Goal: Task Accomplishment & Management: Manage account settings

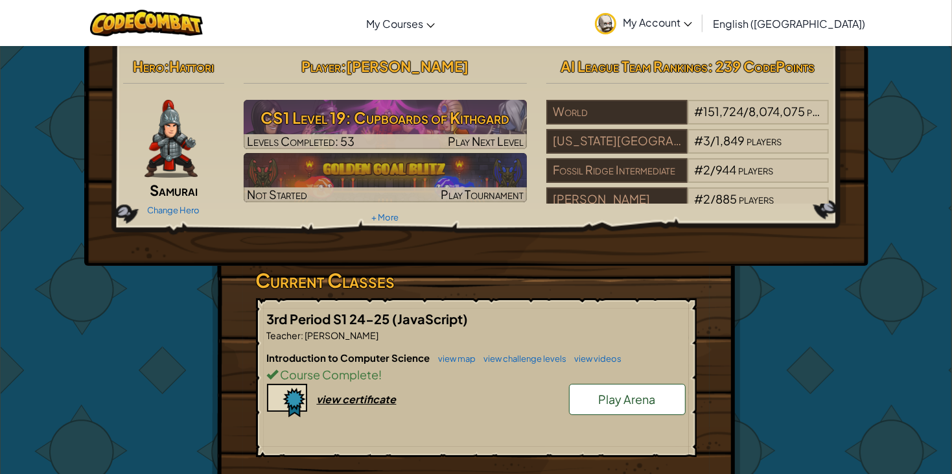
click at [165, 196] on span "Samurai" at bounding box center [174, 190] width 48 height 18
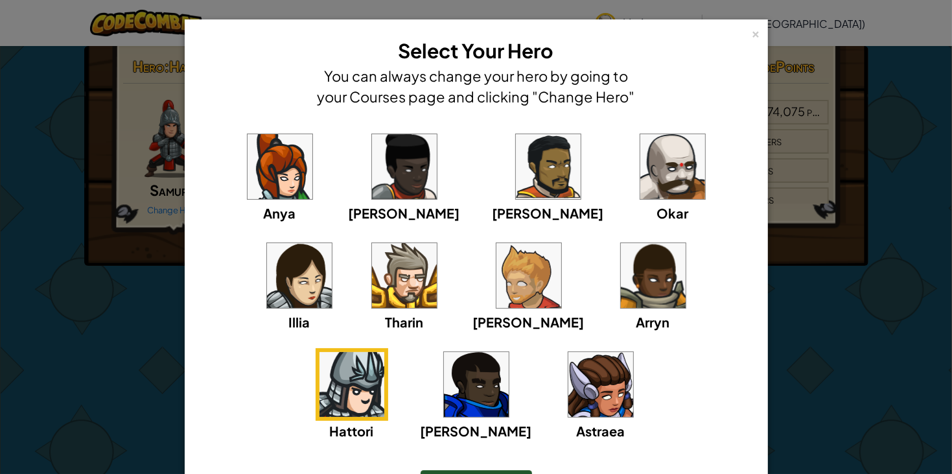
click at [640, 156] on img at bounding box center [672, 166] width 65 height 65
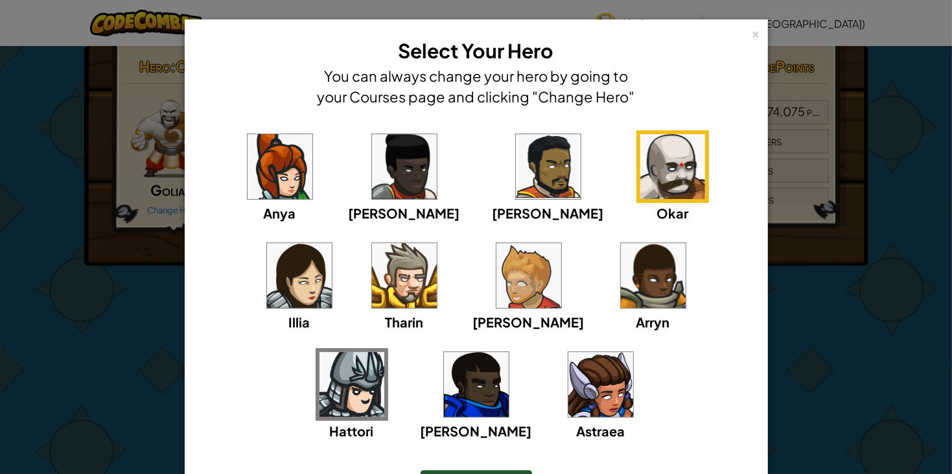
scroll to position [84, 0]
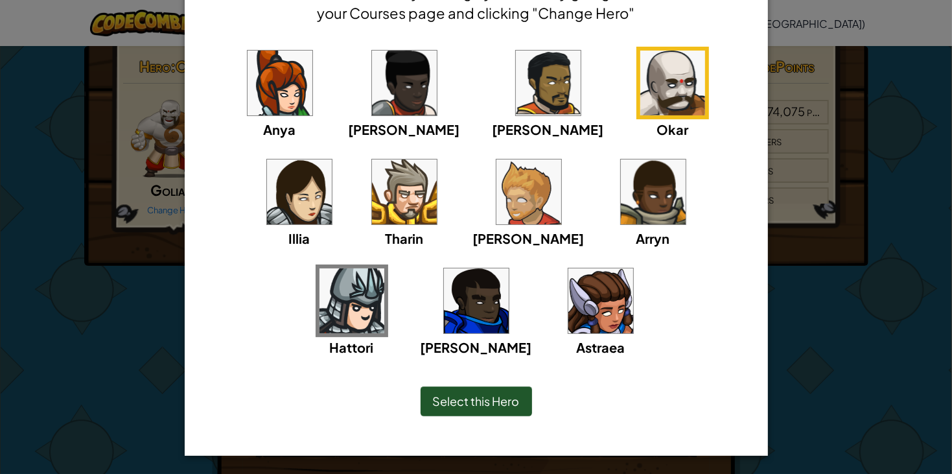
click at [487, 393] on span "Select this Hero" at bounding box center [476, 400] width 87 height 15
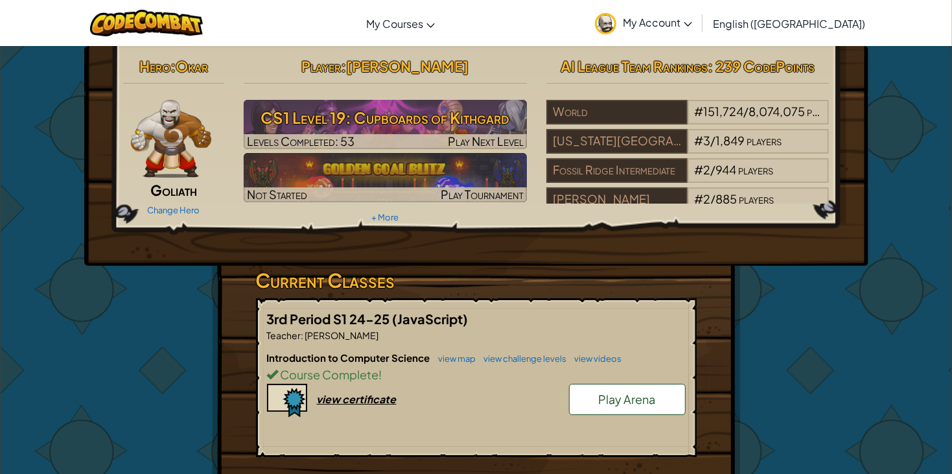
click at [189, 119] on img at bounding box center [171, 139] width 81 height 78
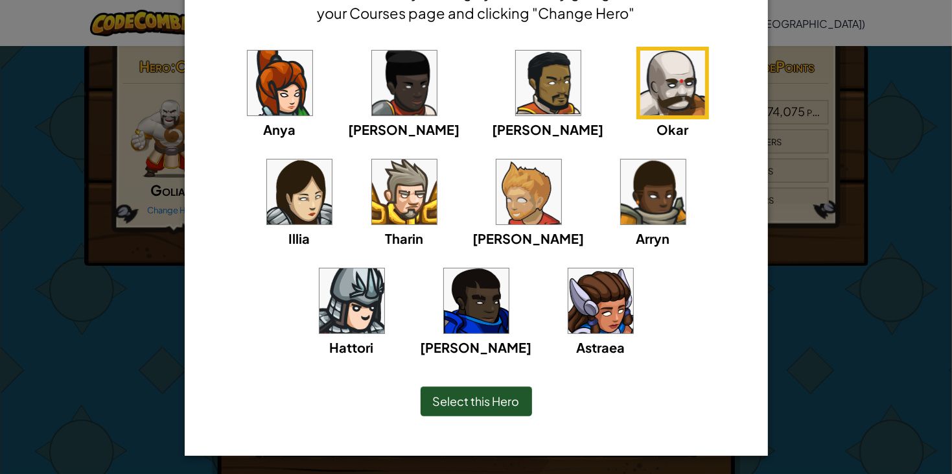
click at [482, 406] on span "Select this Hero" at bounding box center [476, 400] width 87 height 15
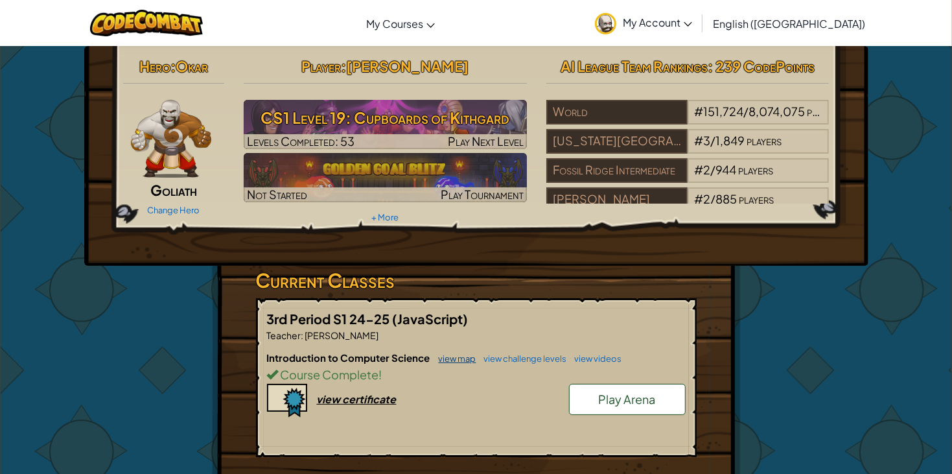
click at [449, 353] on link "view map" at bounding box center [454, 358] width 44 height 10
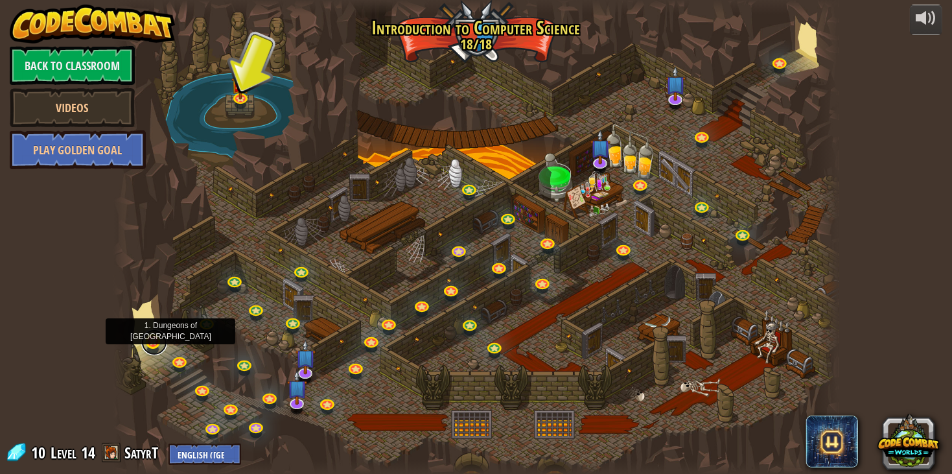
click at [159, 339] on link at bounding box center [154, 342] width 26 height 26
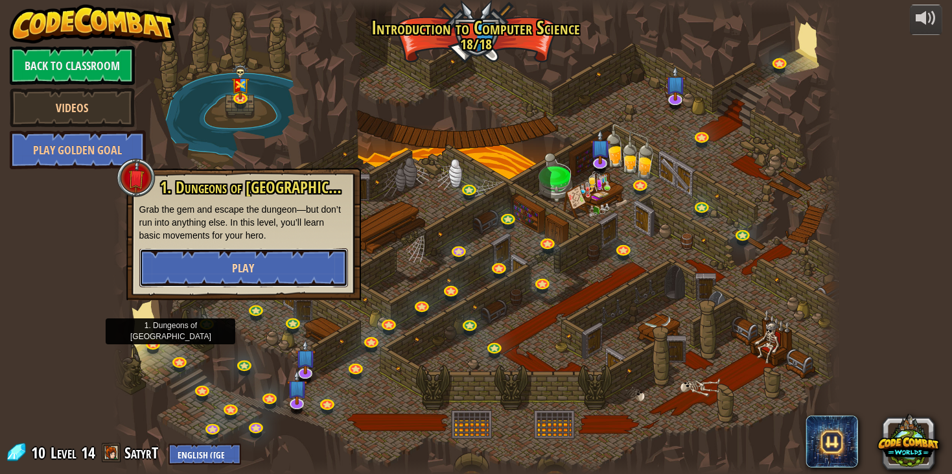
click at [240, 268] on span "Play" at bounding box center [244, 268] width 22 height 16
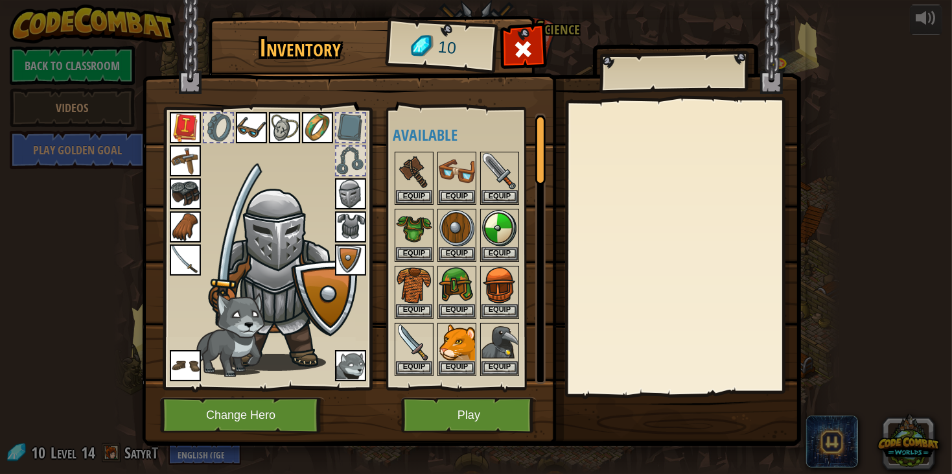
click at [211, 128] on div at bounding box center [218, 127] width 29 height 29
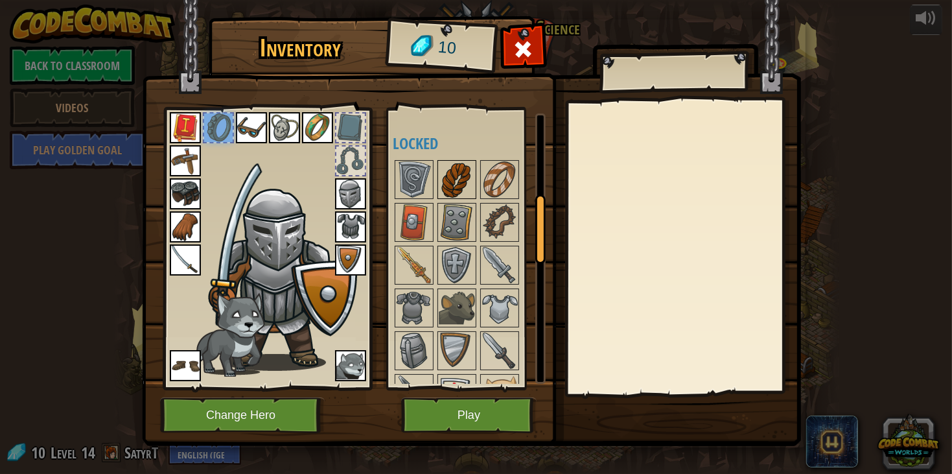
scroll to position [425, 0]
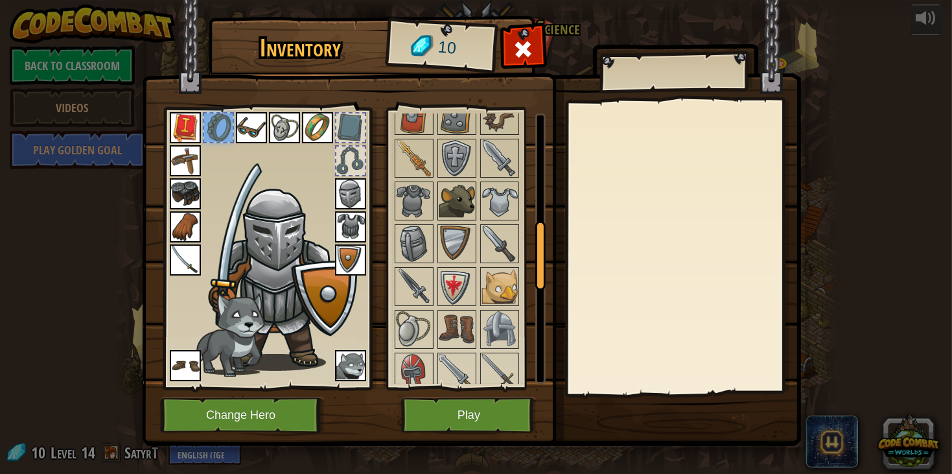
click at [457, 194] on img at bounding box center [457, 201] width 36 height 36
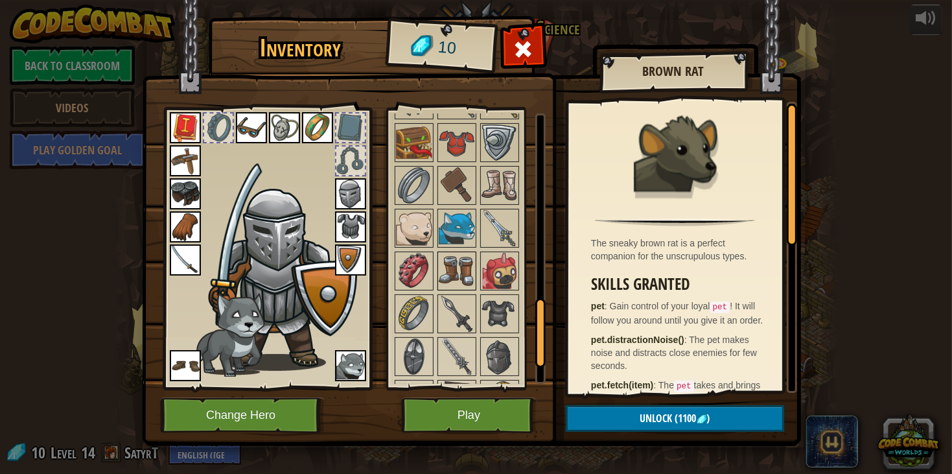
scroll to position [637, 0]
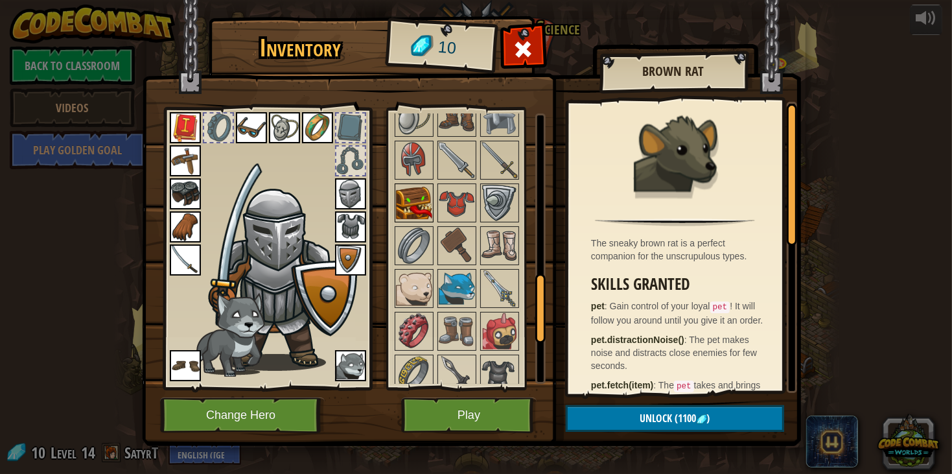
click at [415, 189] on img at bounding box center [414, 203] width 36 height 36
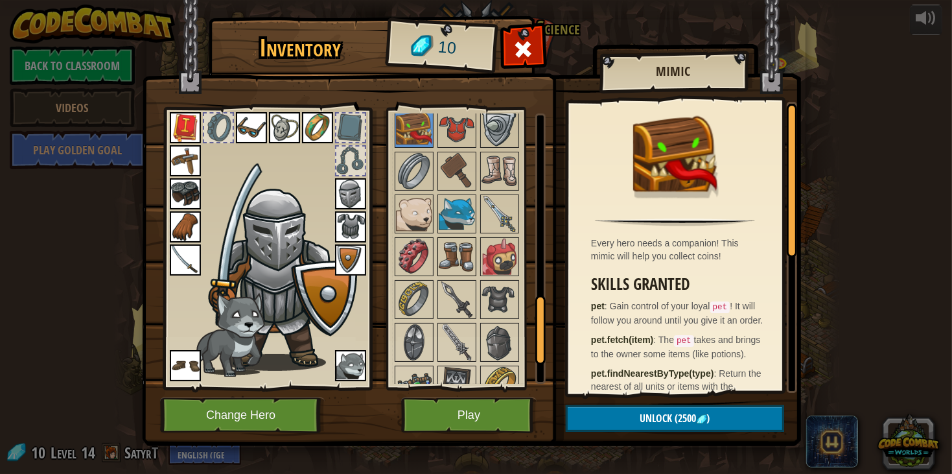
scroll to position [819, 0]
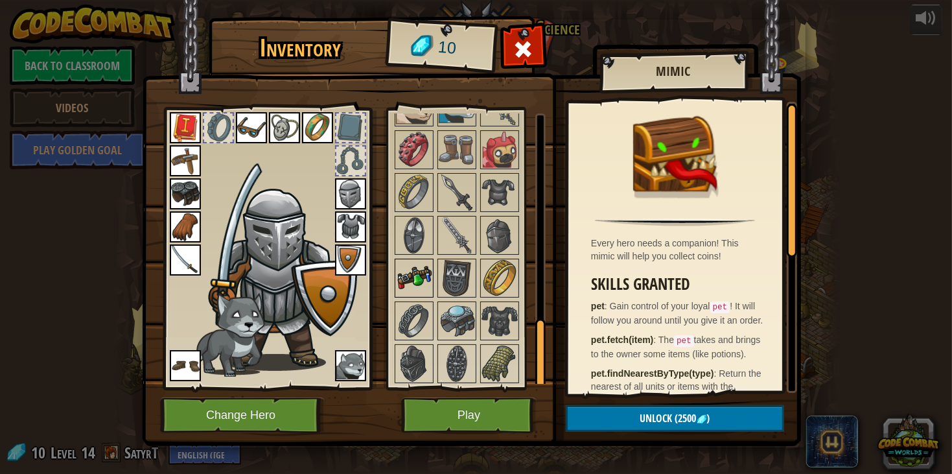
click at [415, 279] on img at bounding box center [414, 278] width 36 height 36
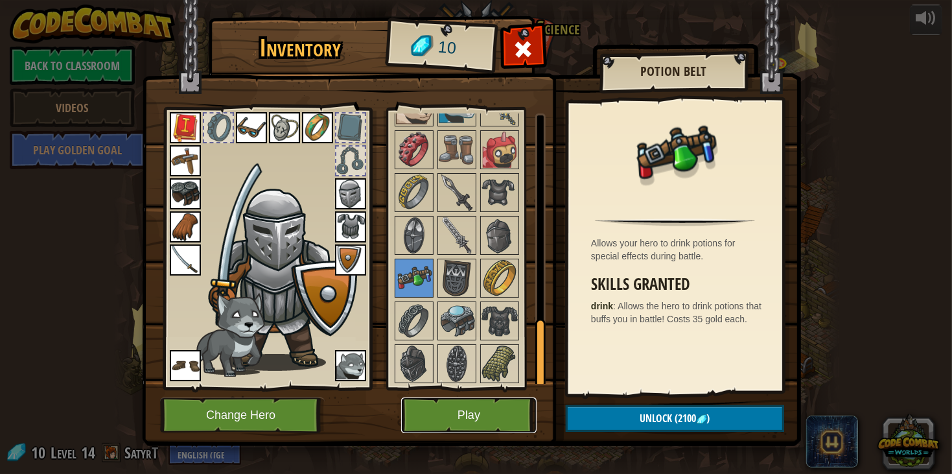
click at [480, 419] on button "Play" at bounding box center [468, 415] width 135 height 36
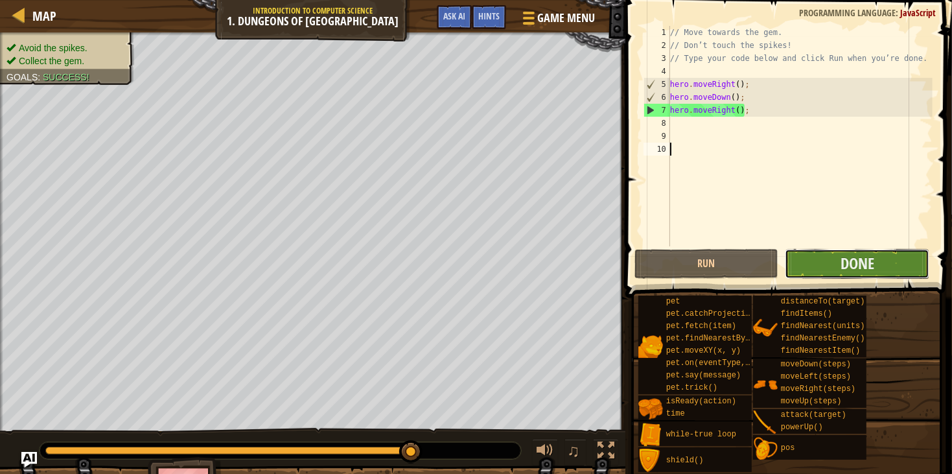
click at [814, 262] on button "Done" at bounding box center [857, 264] width 145 height 30
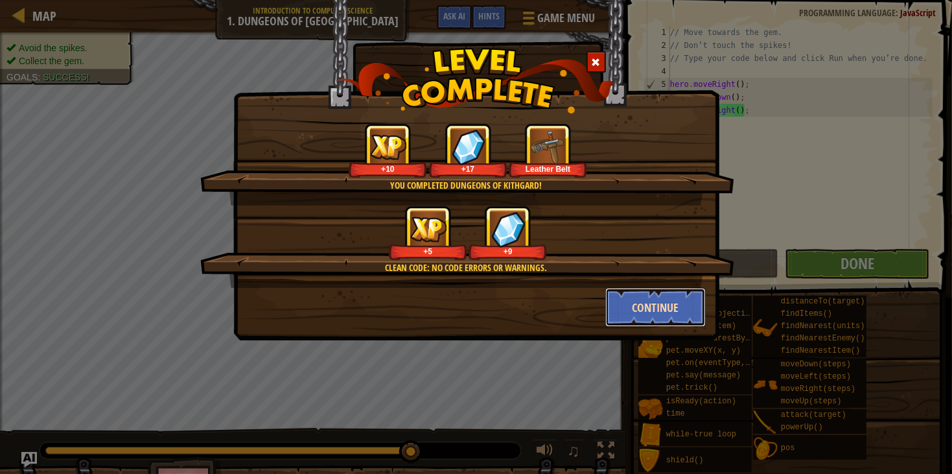
click at [644, 303] on button "Continue" at bounding box center [655, 307] width 100 height 39
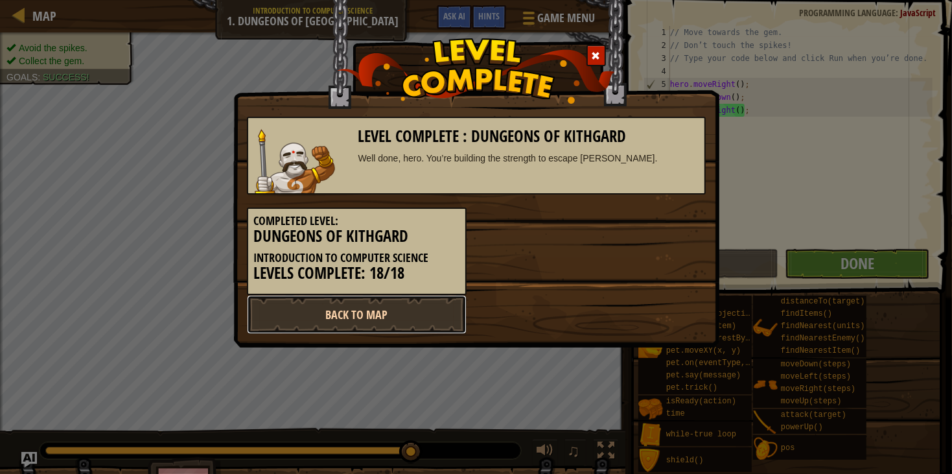
click at [411, 314] on link "Back to Map" at bounding box center [357, 314] width 220 height 39
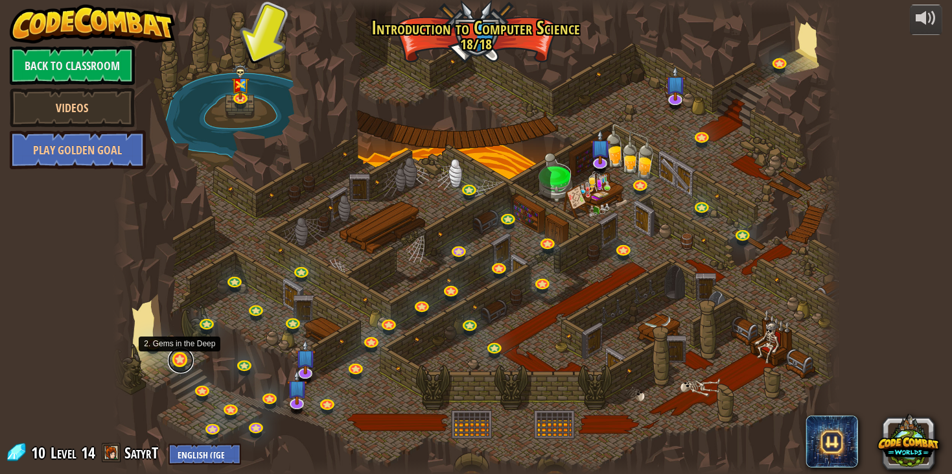
click at [186, 362] on link at bounding box center [181, 360] width 26 height 26
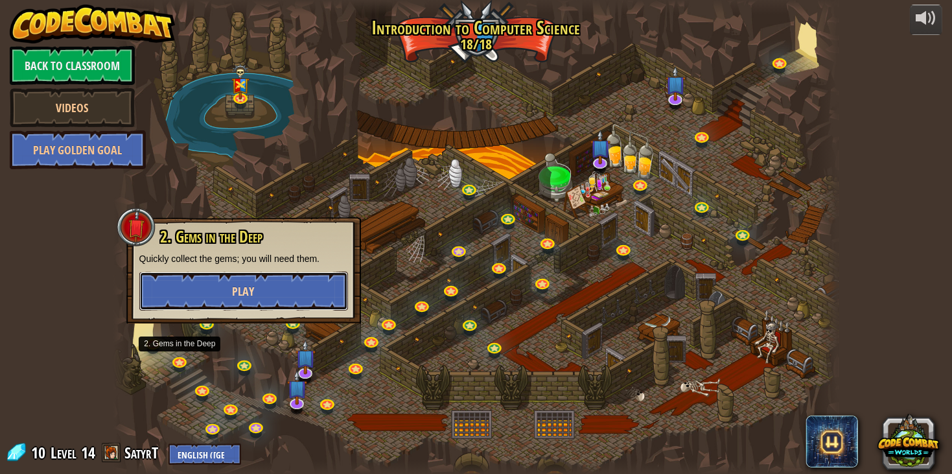
click at [265, 288] on button "Play" at bounding box center [243, 291] width 209 height 39
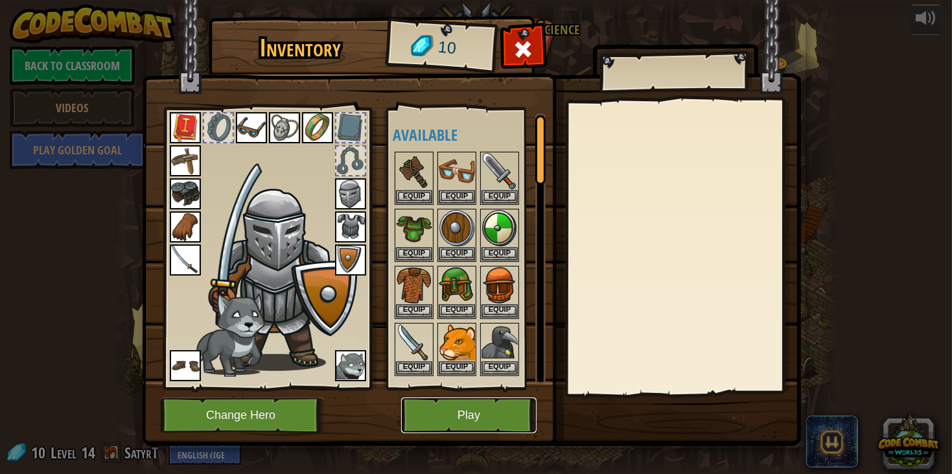
click at [463, 414] on button "Play" at bounding box center [468, 415] width 135 height 36
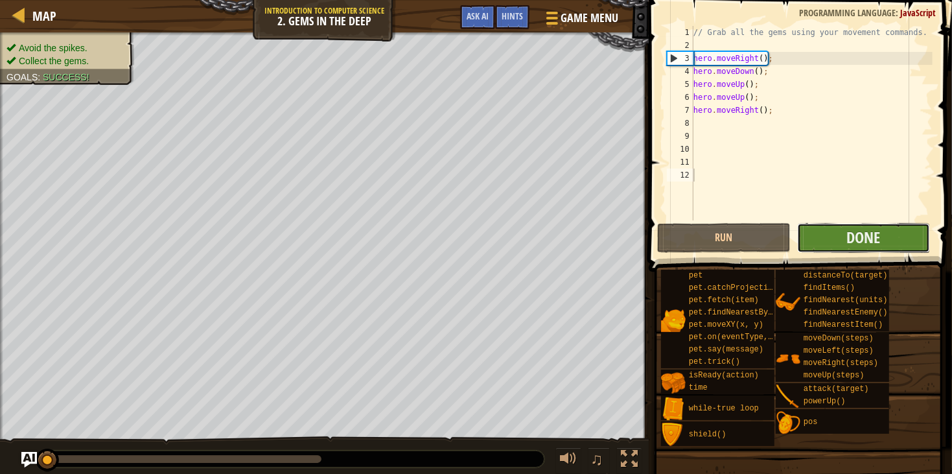
click at [827, 235] on button "Done" at bounding box center [863, 238] width 133 height 30
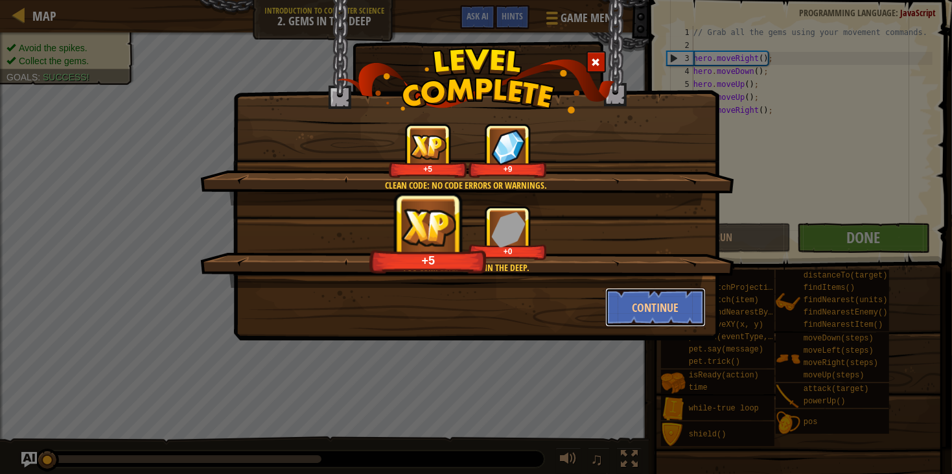
drag, startPoint x: 627, startPoint y: 312, endPoint x: 166, endPoint y: 225, distance: 468.9
click at [627, 312] on button "Continue" at bounding box center [655, 307] width 100 height 39
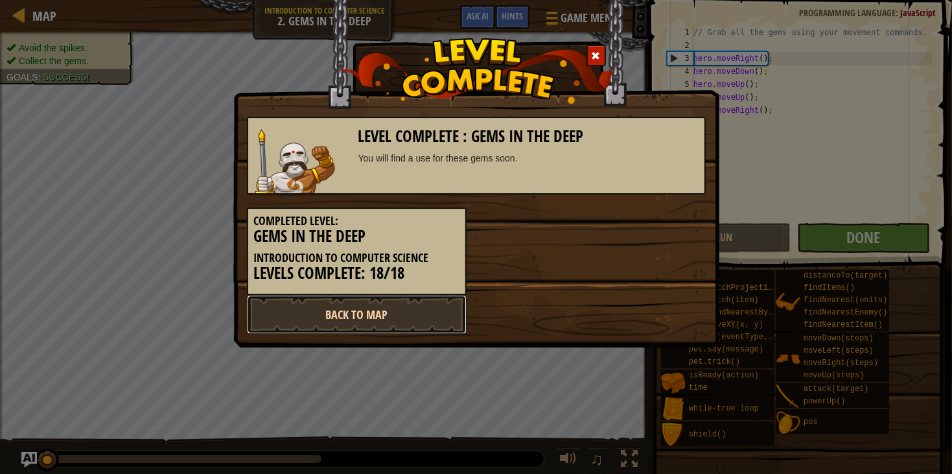
click at [329, 312] on link "Back to Map" at bounding box center [357, 314] width 220 height 39
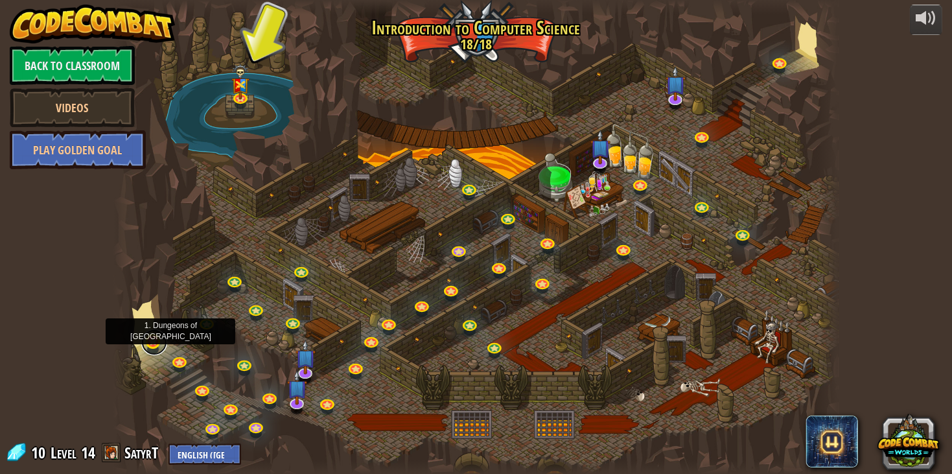
click at [155, 348] on link at bounding box center [154, 342] width 26 height 26
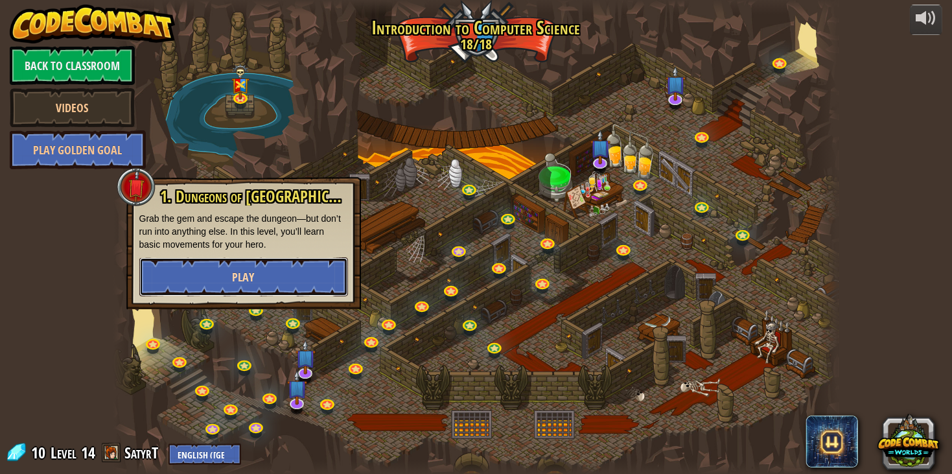
drag, startPoint x: 217, startPoint y: 281, endPoint x: 210, endPoint y: 289, distance: 10.6
click at [210, 289] on button "Play" at bounding box center [243, 276] width 209 height 39
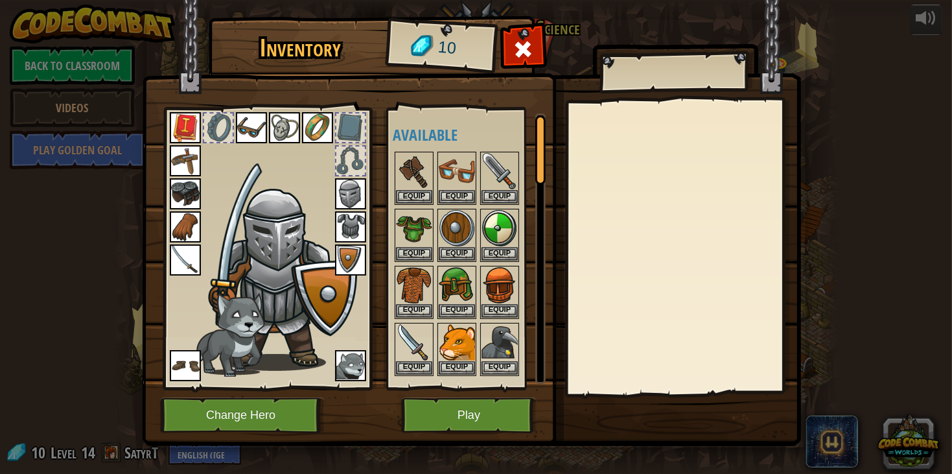
click at [339, 249] on img at bounding box center [350, 259] width 31 height 31
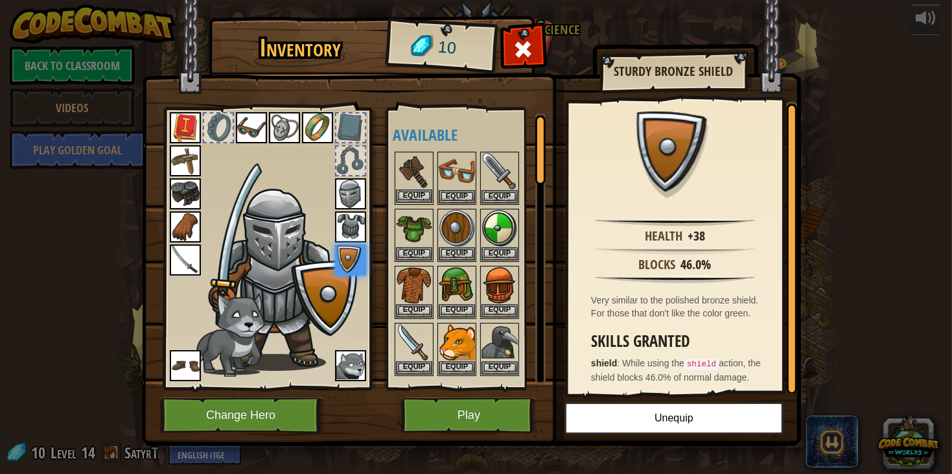
click at [406, 170] on img at bounding box center [414, 171] width 36 height 36
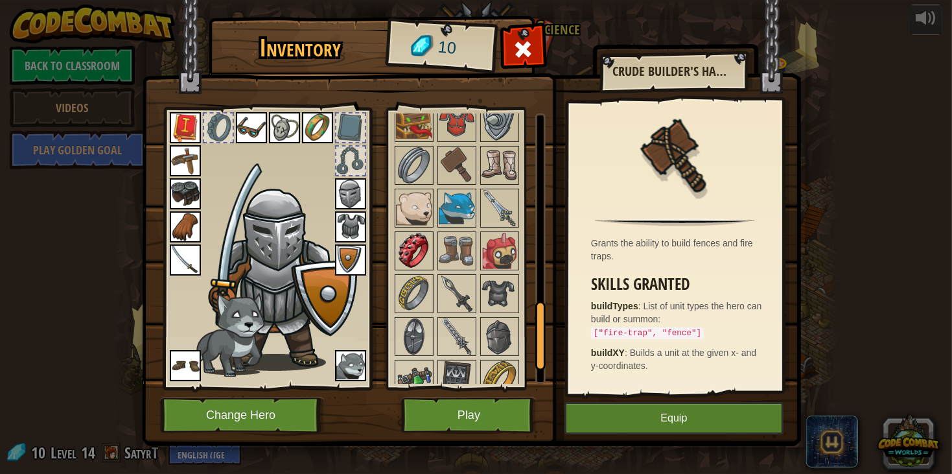
scroll to position [748, 0]
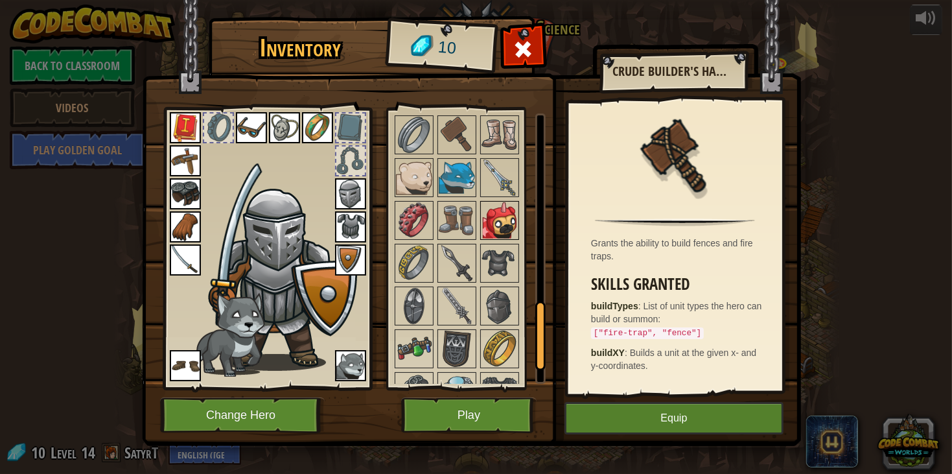
click at [488, 222] on img at bounding box center [500, 220] width 36 height 36
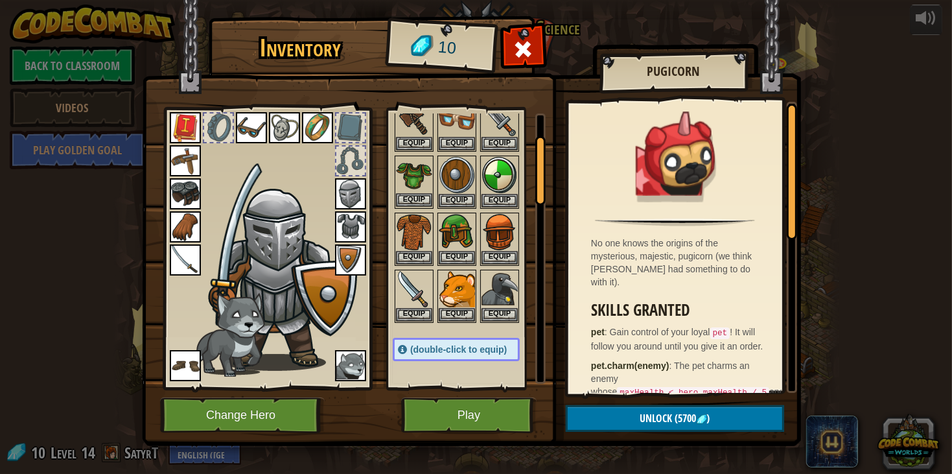
scroll to position [4, 0]
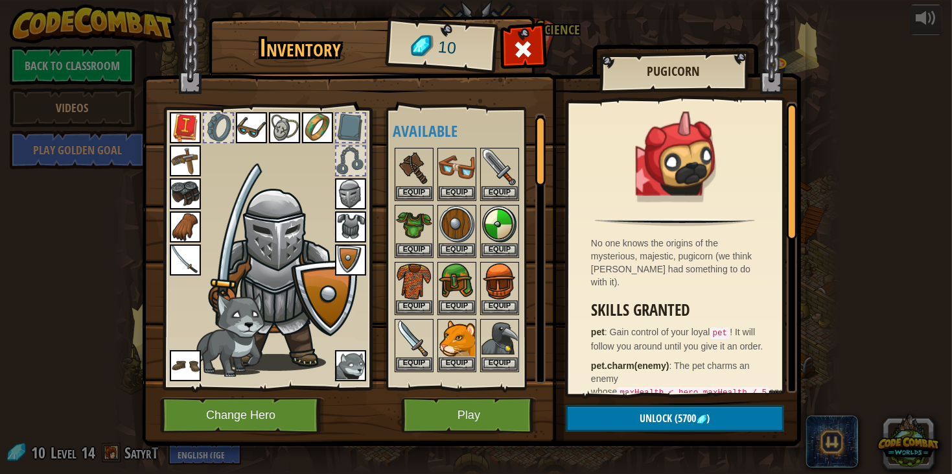
drag, startPoint x: 51, startPoint y: 52, endPoint x: 51, endPoint y: 64, distance: 12.3
click at [51, 52] on div "Inventory 10 Available Equip Equip Equip Equip Equip Equip Equip Equip Equip Eq…" at bounding box center [476, 237] width 952 height 474
click at [528, 56] on span at bounding box center [523, 49] width 21 height 21
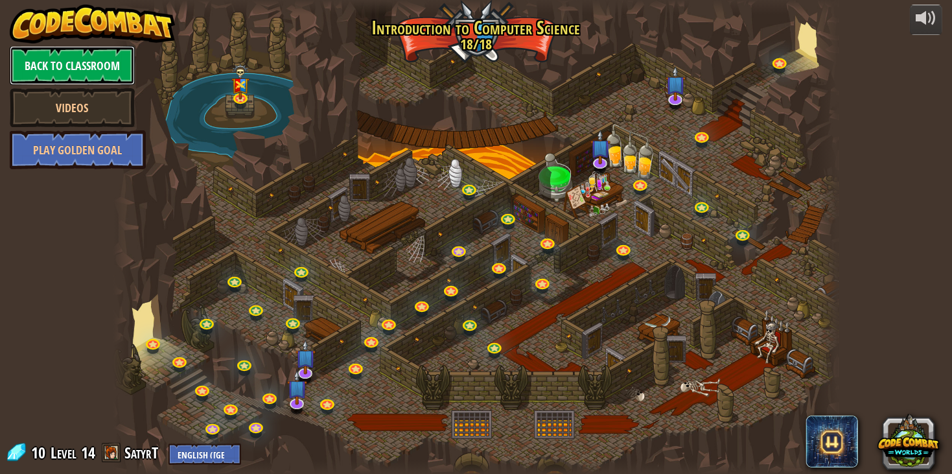
click at [79, 65] on link "Back to Classroom" at bounding box center [72, 65] width 125 height 39
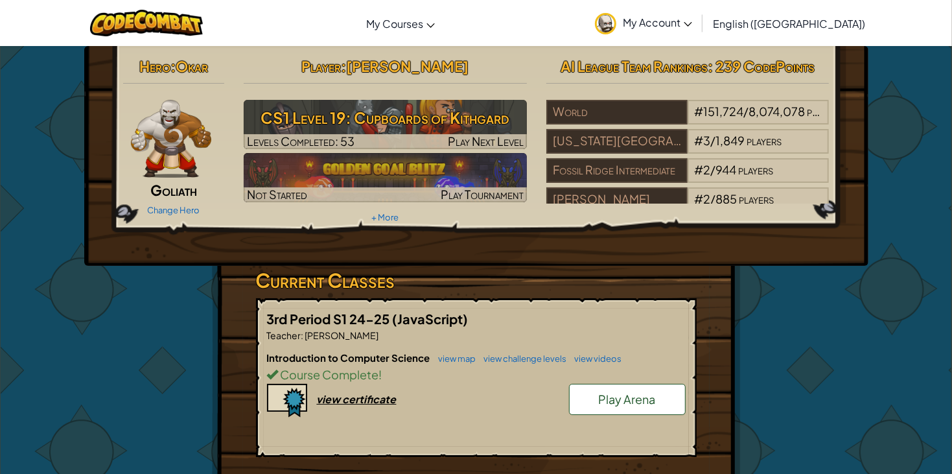
drag, startPoint x: 478, startPoint y: 136, endPoint x: 600, endPoint y: 256, distance: 170.9
click at [612, 257] on div "Hero : [PERSON_NAME] Change Hero Player : [PERSON_NAME] CS1 Level 19: Cupboards…" at bounding box center [476, 156] width 784 height 220
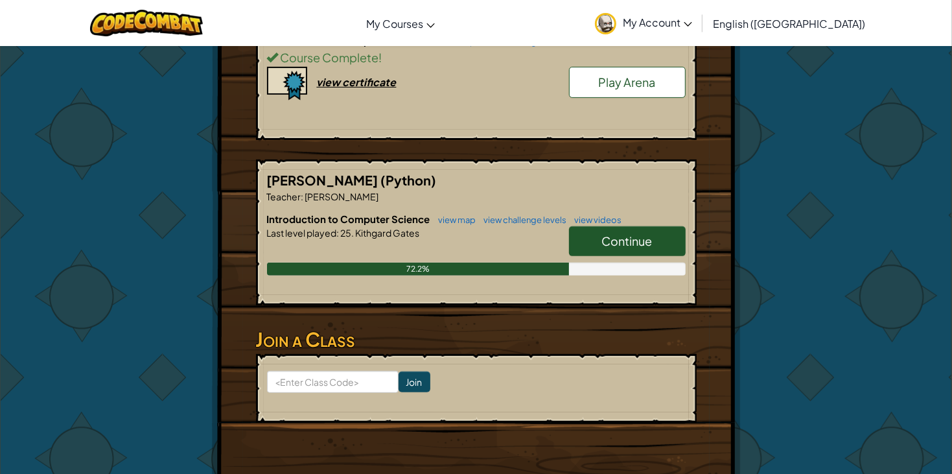
scroll to position [318, 0]
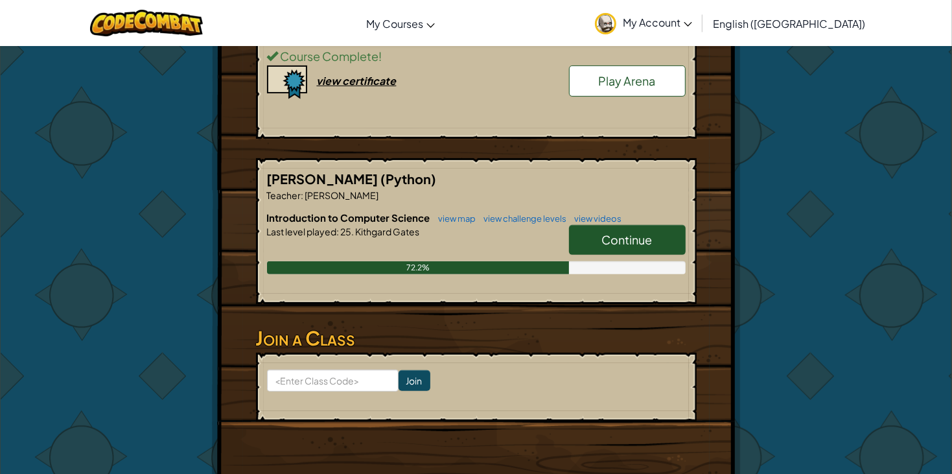
click at [640, 242] on span "Continue" at bounding box center [627, 239] width 51 height 15
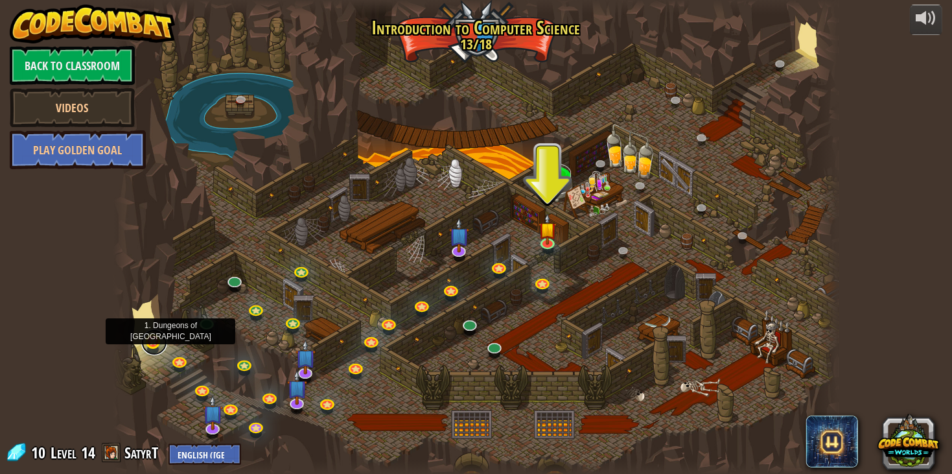
click at [152, 338] on link at bounding box center [154, 342] width 26 height 26
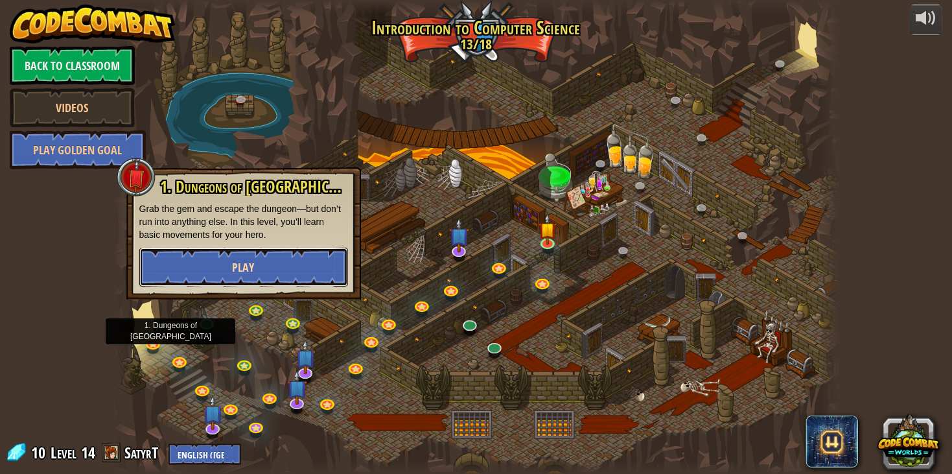
click at [244, 276] on button "Play" at bounding box center [243, 267] width 209 height 39
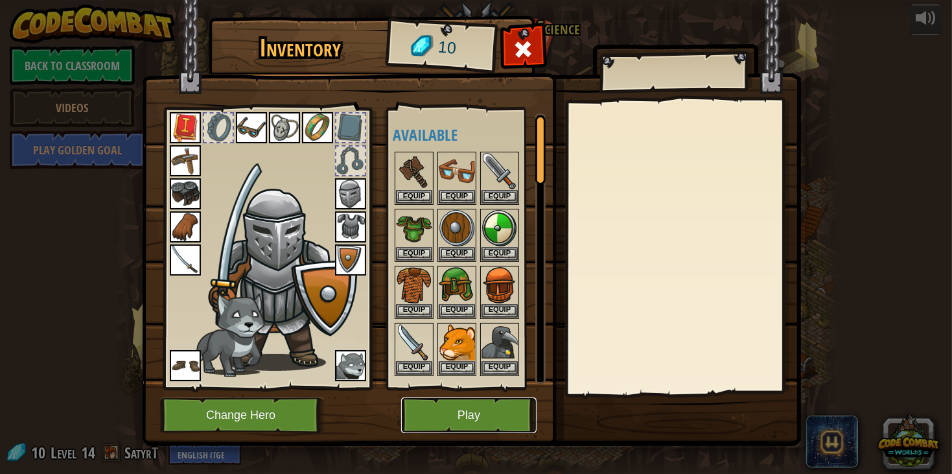
click at [445, 423] on button "Play" at bounding box center [468, 415] width 135 height 36
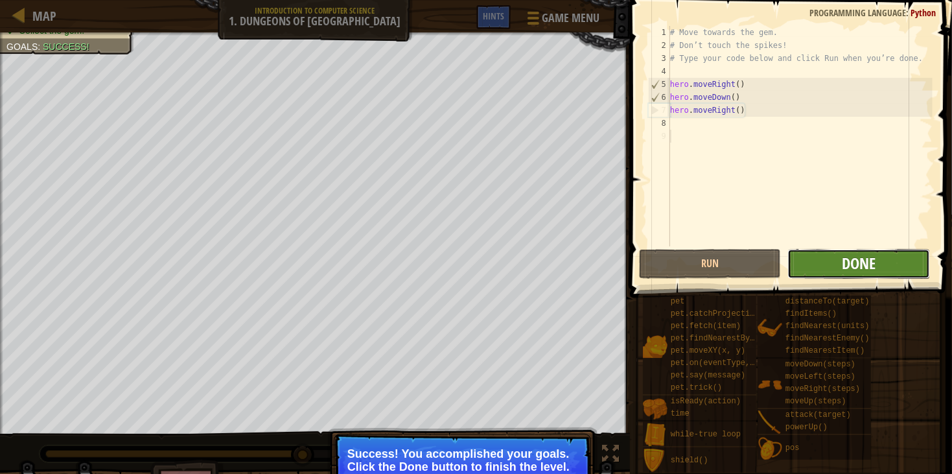
click at [863, 264] on span "Done" at bounding box center [859, 263] width 34 height 21
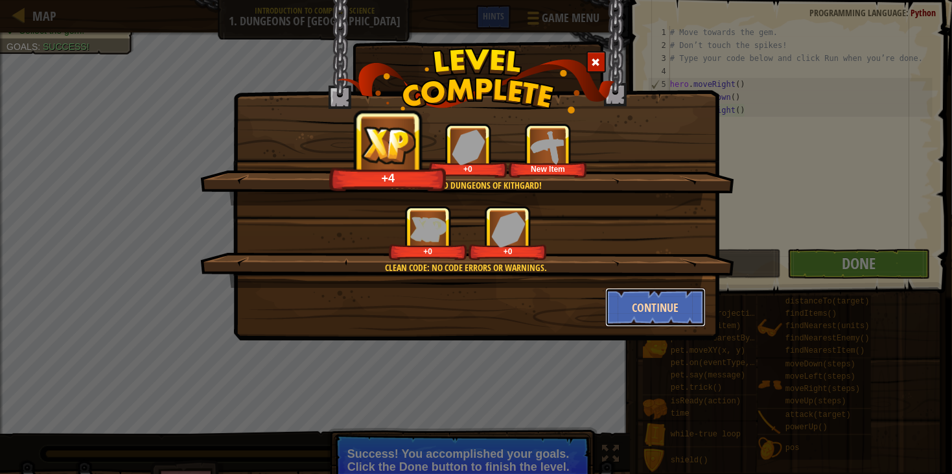
click at [629, 309] on button "Continue" at bounding box center [655, 307] width 100 height 39
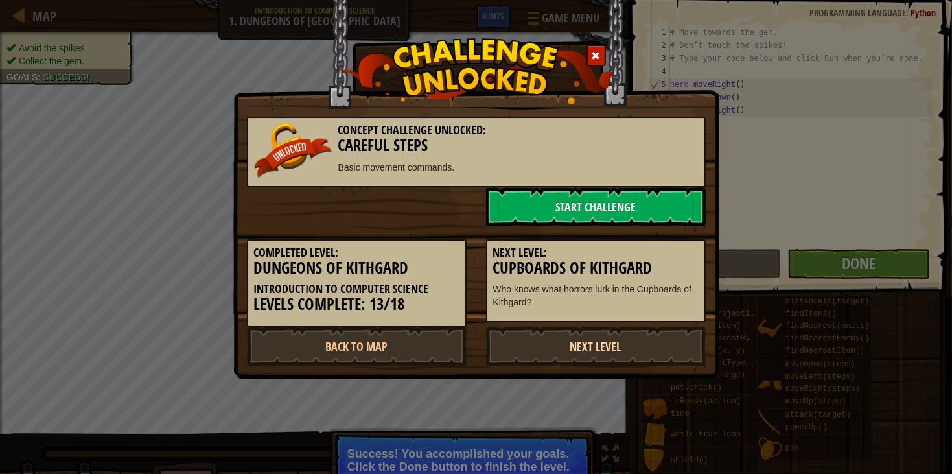
click at [516, 345] on link "Next Level" at bounding box center [596, 346] width 220 height 39
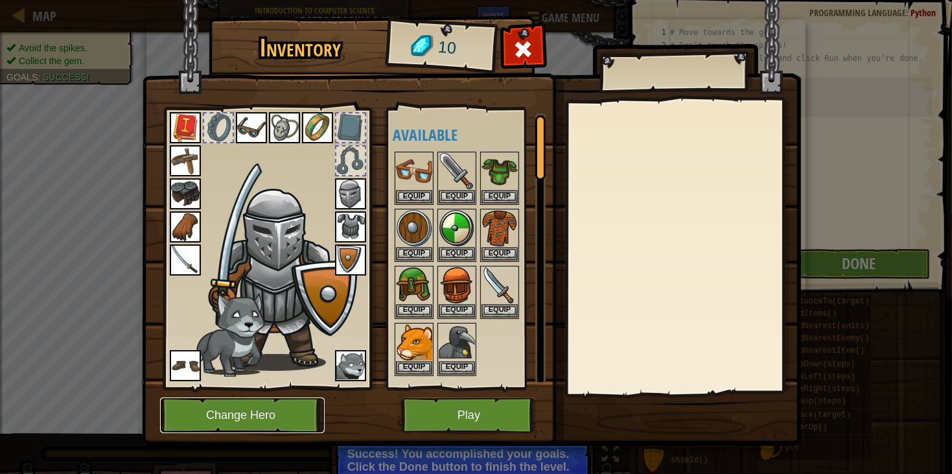
click at [262, 411] on button "Change Hero" at bounding box center [242, 415] width 165 height 36
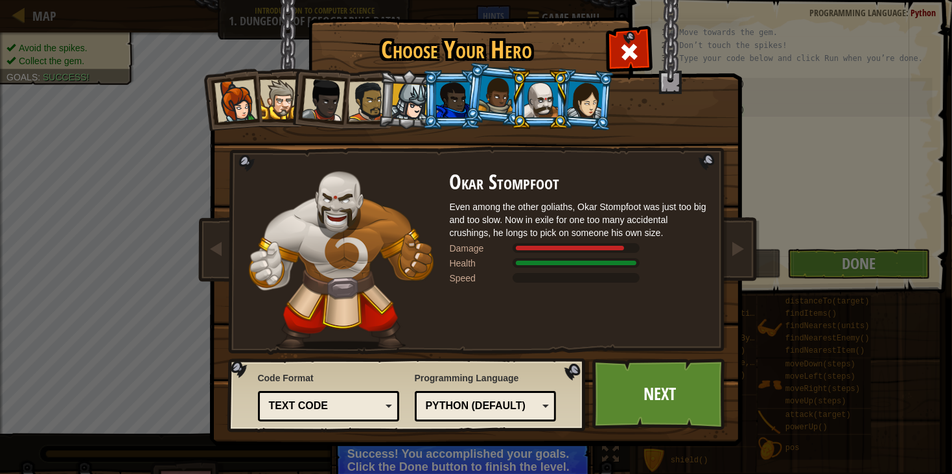
click at [570, 110] on div at bounding box center [585, 99] width 36 height 37
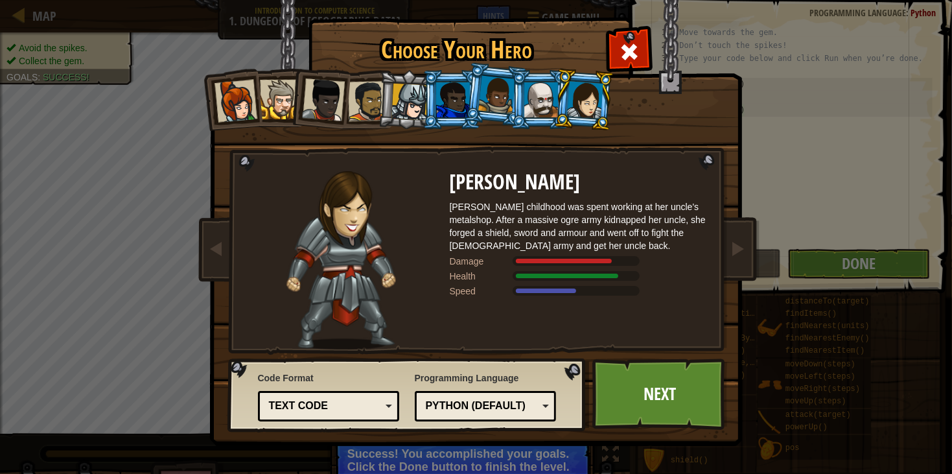
click at [452, 111] on div at bounding box center [453, 99] width 34 height 35
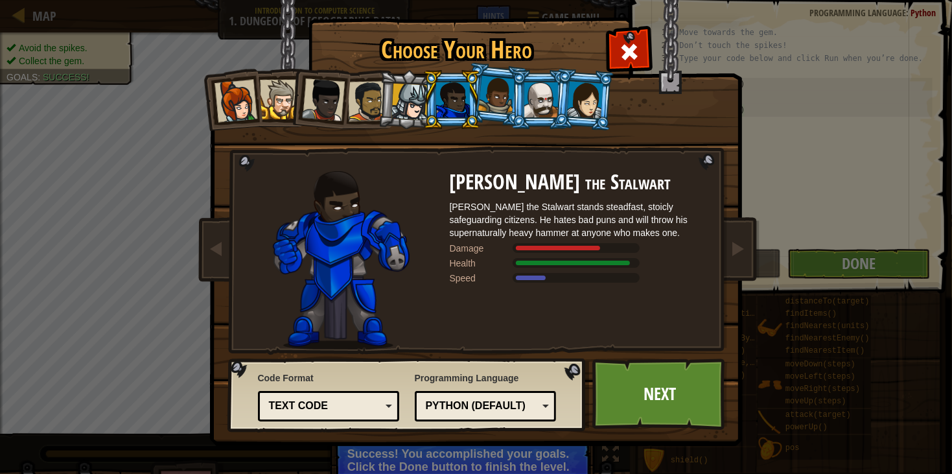
click at [399, 89] on div at bounding box center [409, 102] width 37 height 37
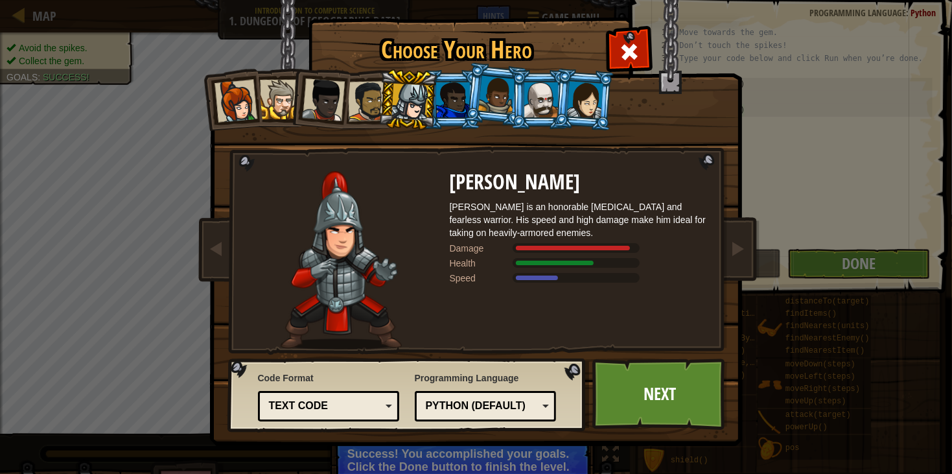
click at [349, 105] on div at bounding box center [367, 101] width 40 height 40
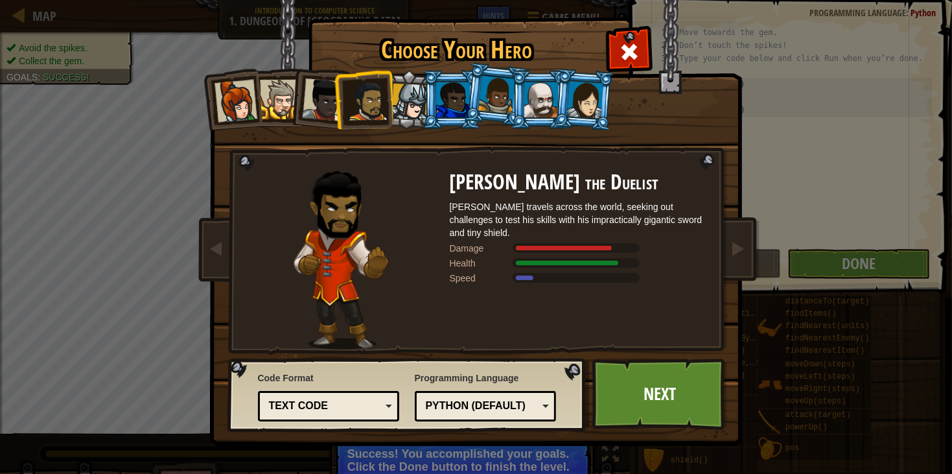
click at [284, 104] on div at bounding box center [280, 100] width 40 height 40
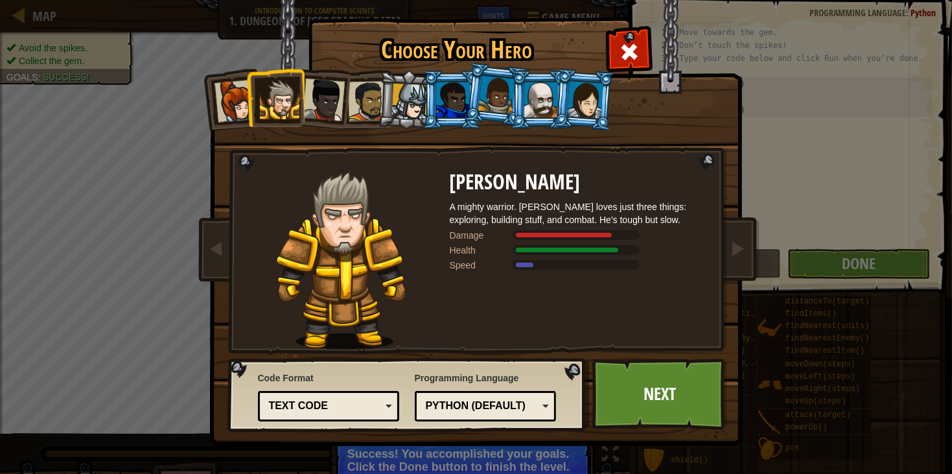
click at [546, 98] on div at bounding box center [541, 99] width 34 height 35
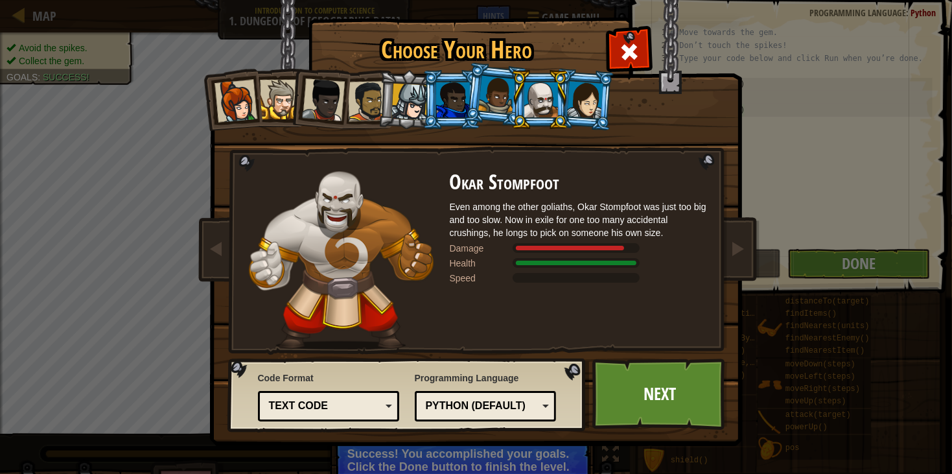
click at [467, 404] on div "Python (Default)" at bounding box center [482, 406] width 112 height 15
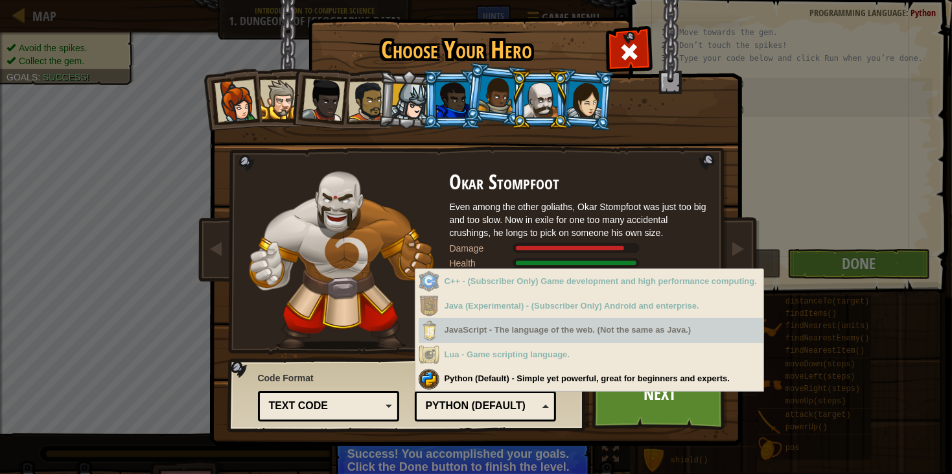
click at [477, 339] on div "JavaScript - The language of the web. (Not the same as Java.)" at bounding box center [591, 330] width 345 height 25
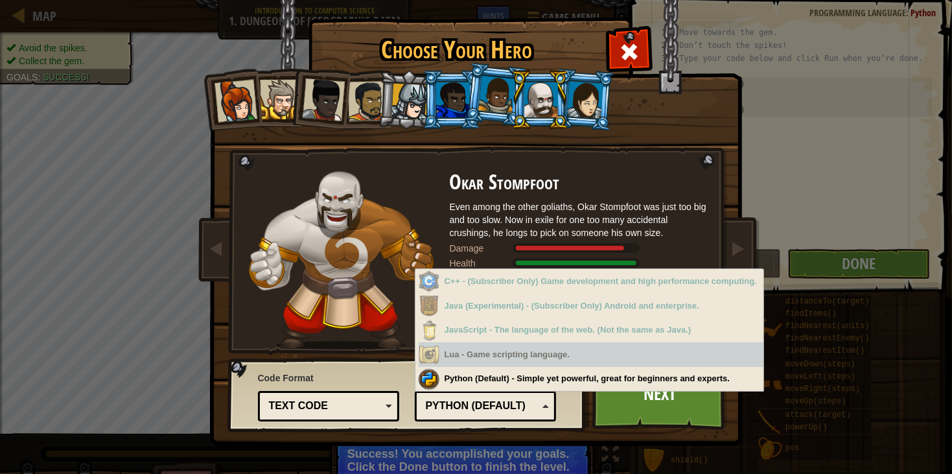
click at [478, 349] on div "Lua - Game scripting language." at bounding box center [591, 354] width 345 height 25
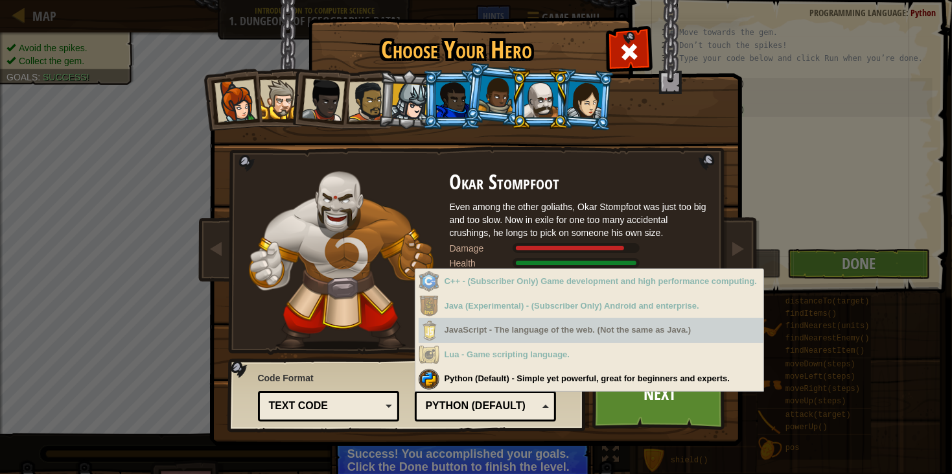
click at [482, 340] on div "JavaScript - The language of the web. (Not the same as Java.)" at bounding box center [591, 330] width 345 height 25
click at [480, 320] on div "JavaScript - The language of the web. (Not the same as Java.)" at bounding box center [591, 330] width 345 height 25
click at [482, 297] on div "Java (Experimental) - (Subscriber Only) Android and enterprise." at bounding box center [591, 306] width 345 height 25
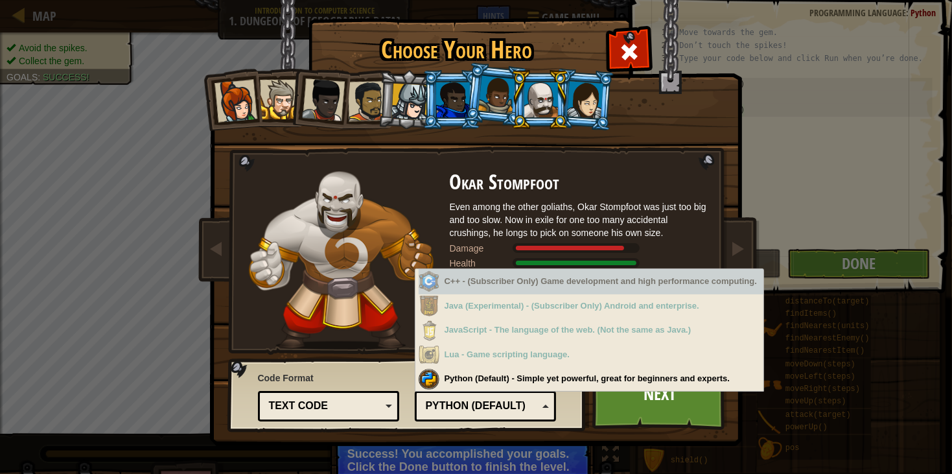
click at [485, 270] on div "C++ - (Subscriber Only) Game development and high performance computing." at bounding box center [591, 281] width 345 height 25
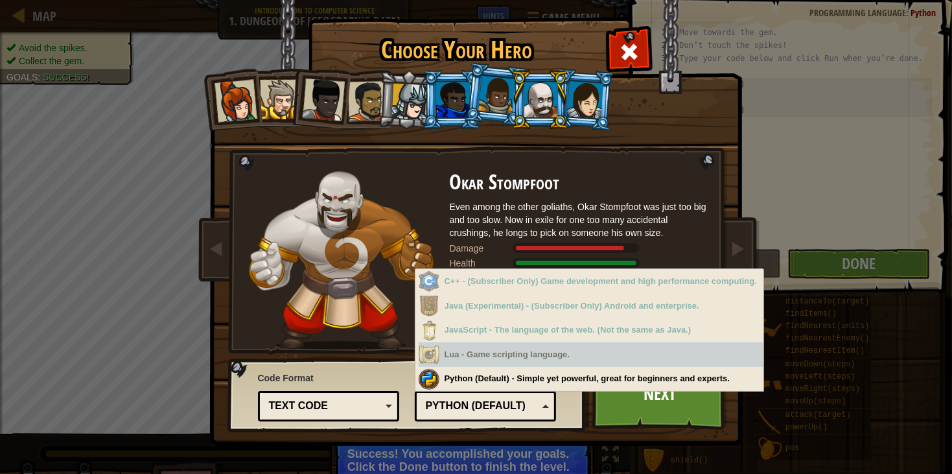
click at [360, 406] on div "Text code" at bounding box center [325, 406] width 112 height 15
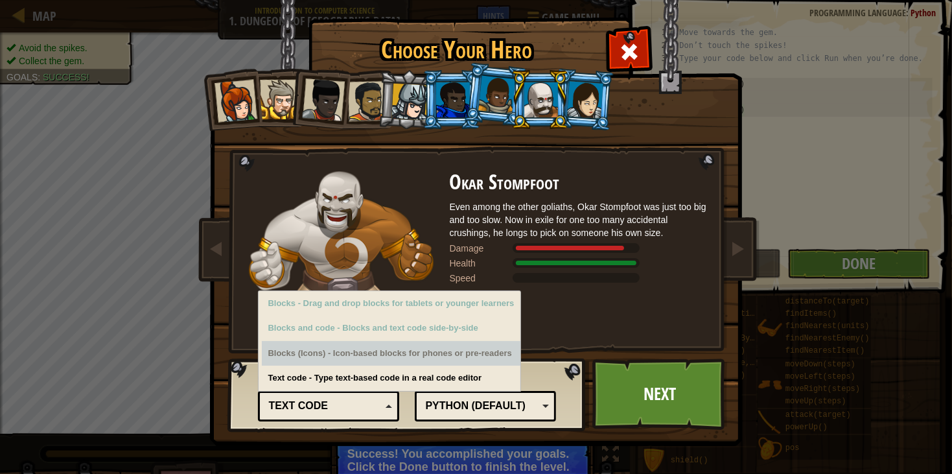
click at [362, 355] on img at bounding box center [478, 214] width 561 height 464
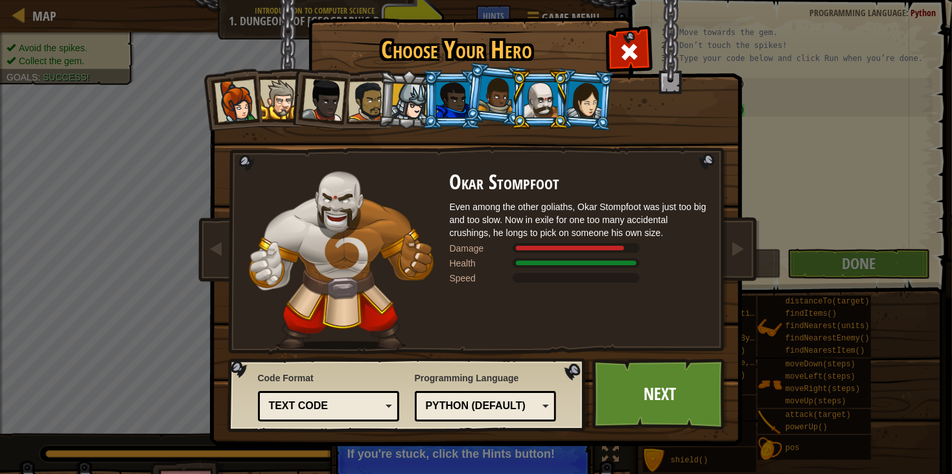
click at [357, 399] on div "Text code" at bounding box center [325, 406] width 112 height 15
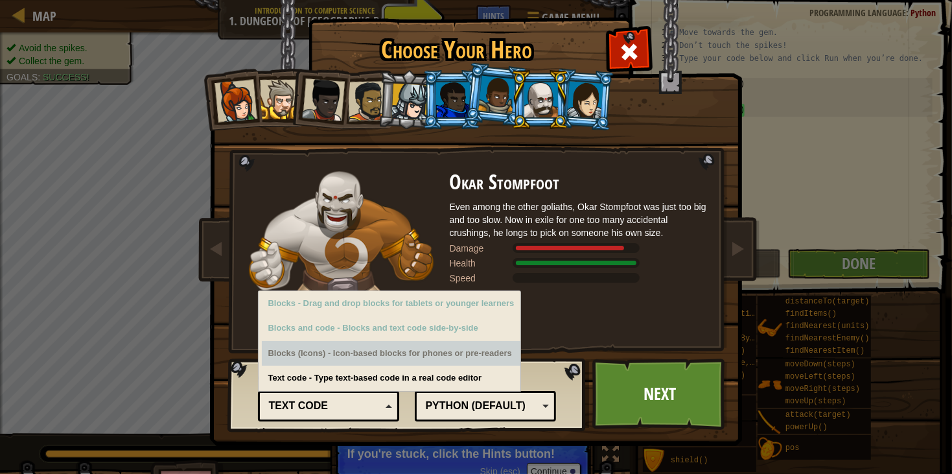
click at [369, 351] on div "Blocks (Icons) - Icon-based blocks for phones or pre-readers" at bounding box center [391, 353] width 259 height 25
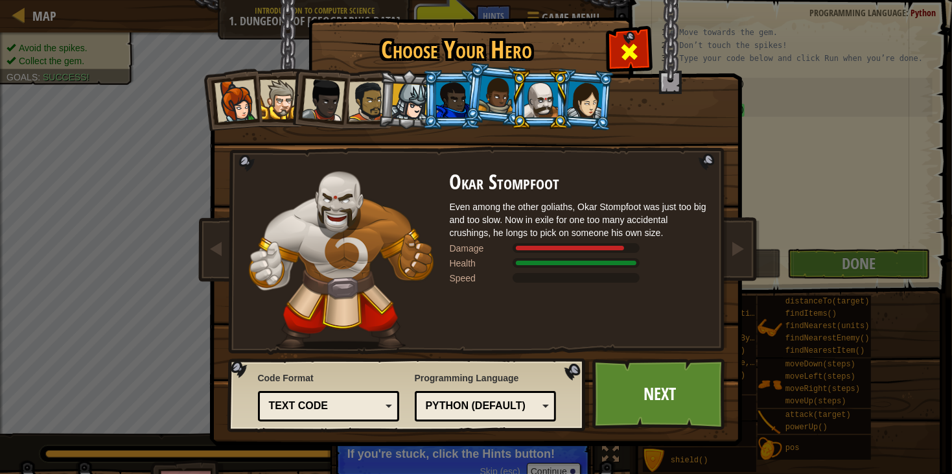
click at [614, 52] on div at bounding box center [629, 50] width 41 height 41
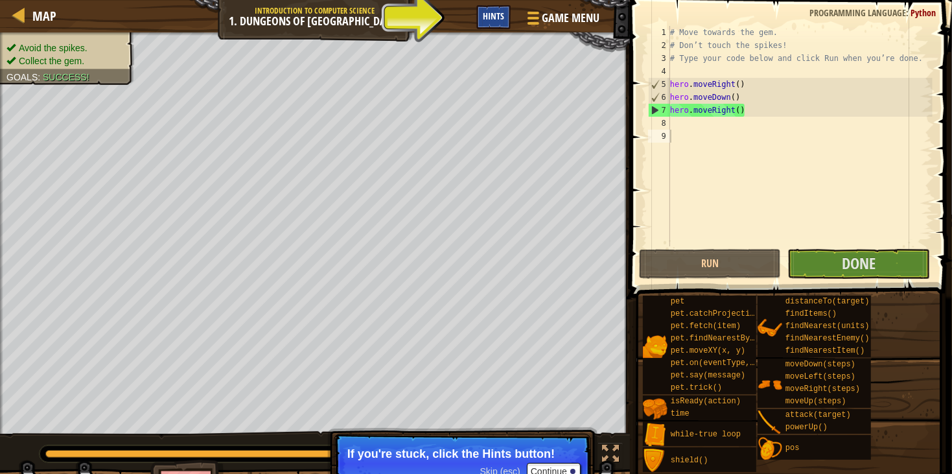
click at [497, 8] on div "Hints" at bounding box center [493, 17] width 34 height 24
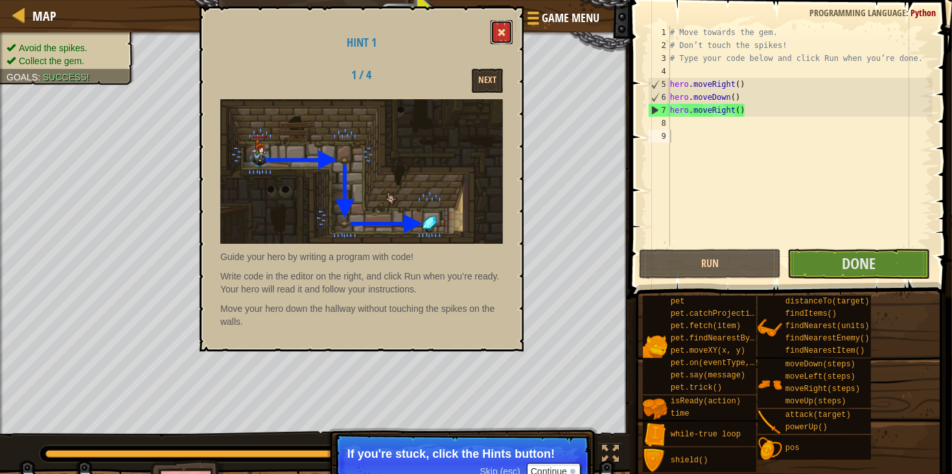
click at [506, 28] on span at bounding box center [501, 32] width 9 height 9
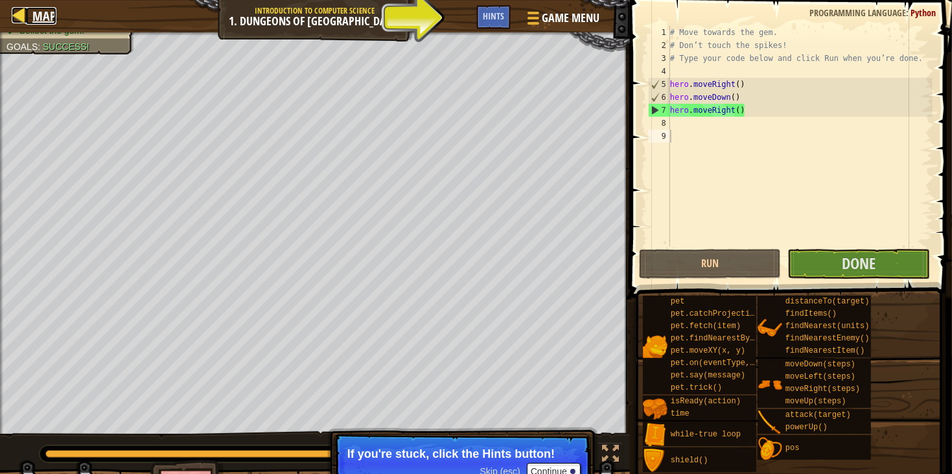
click at [33, 7] on span "Map" at bounding box center [44, 15] width 24 height 17
